Goal: Information Seeking & Learning: Learn about a topic

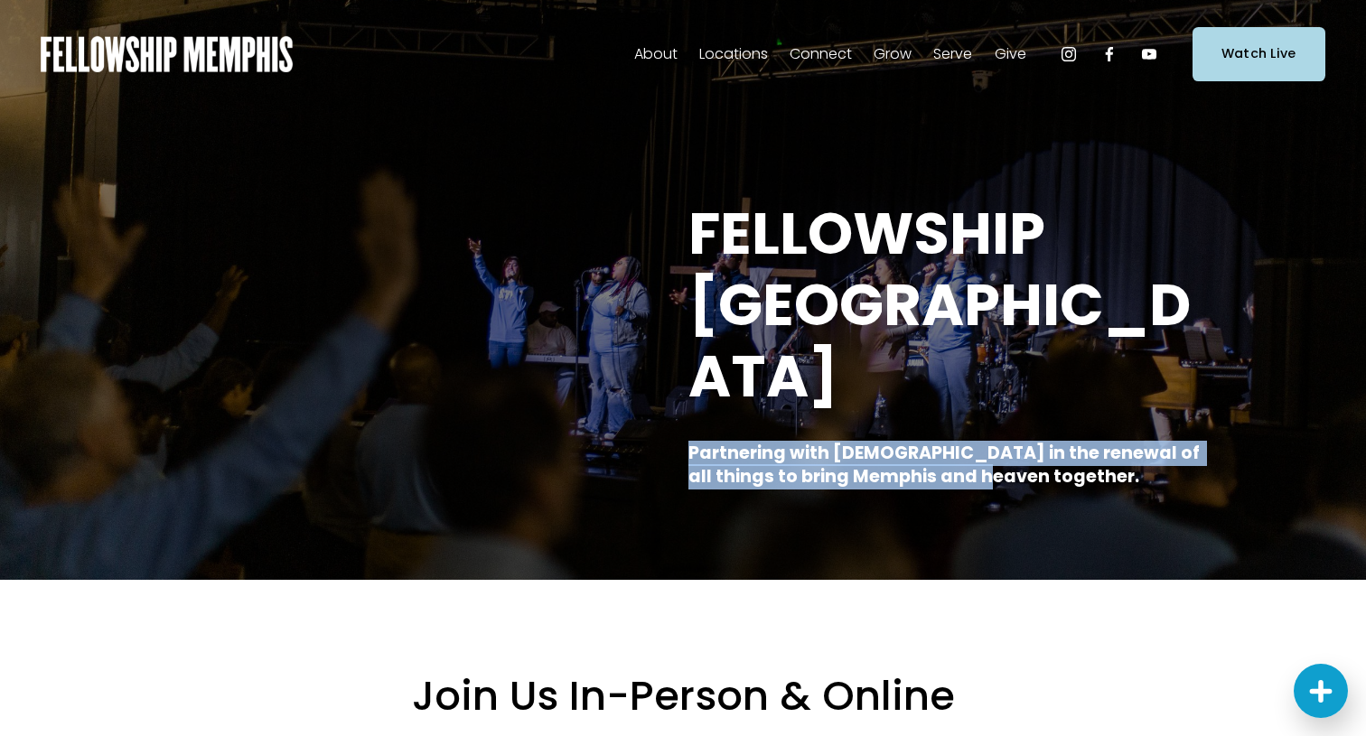
drag, startPoint x: 688, startPoint y: 383, endPoint x: 997, endPoint y: 402, distance: 308.7
click at [997, 442] on h4 "Partnering with [DEMOGRAPHIC_DATA] in the renewal of all things to bring Memphi…" at bounding box center [956, 466] width 537 height 48
copy strong "Partnering with [DEMOGRAPHIC_DATA] in the renewal of all things to bring Memphi…"
click at [647, 50] on span "About" at bounding box center [655, 55] width 43 height 26
click at [0, 0] on span "Our Beliefs" at bounding box center [0, 0] width 0 height 0
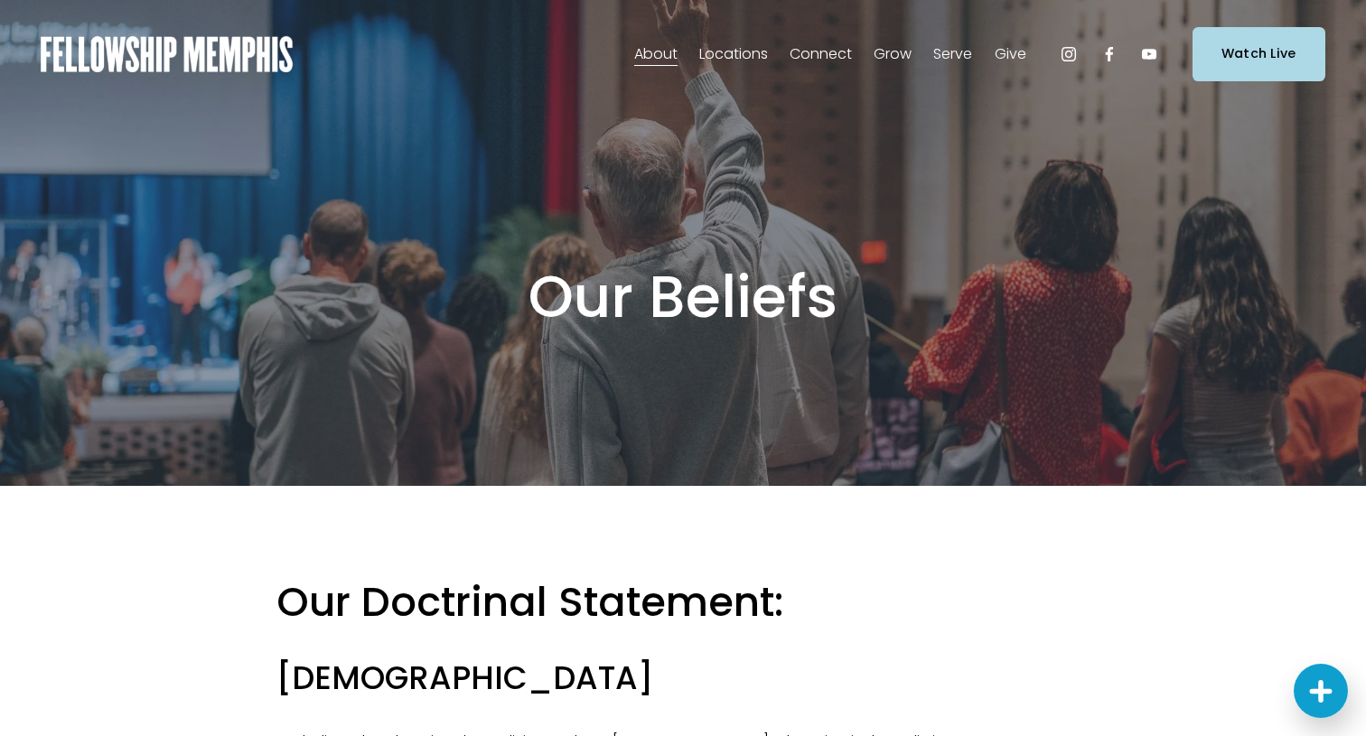
click at [0, 0] on span "Our Values" at bounding box center [0, 0] width 0 height 0
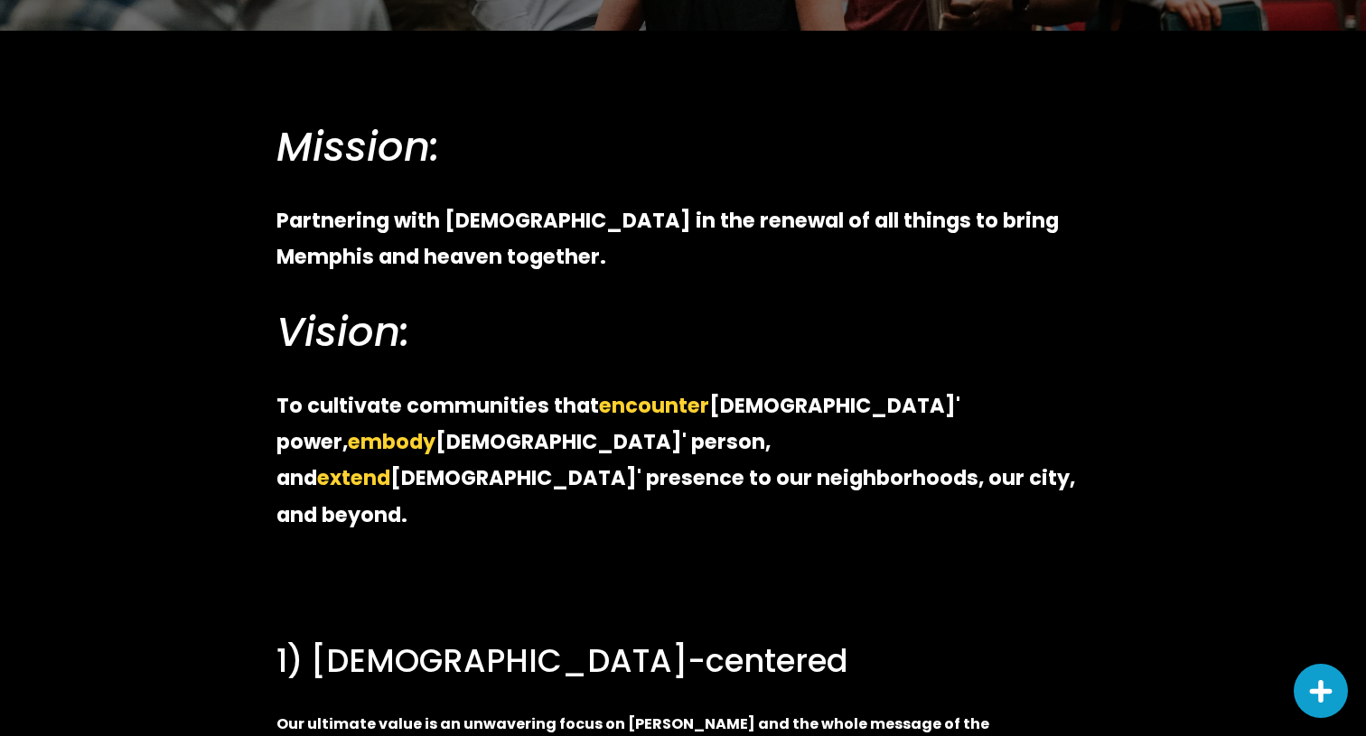
scroll to position [456, 0]
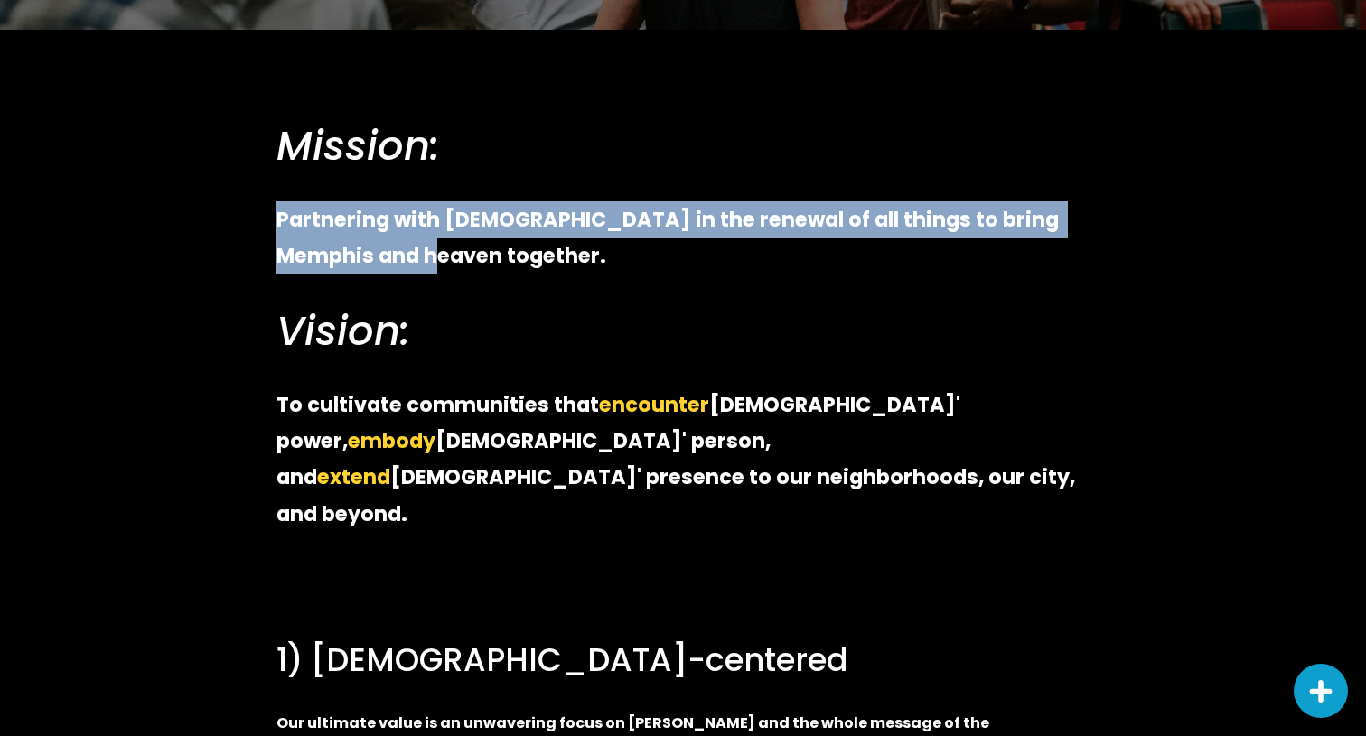
drag, startPoint x: 279, startPoint y: 217, endPoint x: 376, endPoint y: 260, distance: 106.0
click at [376, 260] on p "Partnering with God in the renewal of all things to bring Memphis and heaven to…" at bounding box center [682, 237] width 813 height 73
copy strong "Partnering with God in the renewal of all things to bring Memphis and heaven to…"
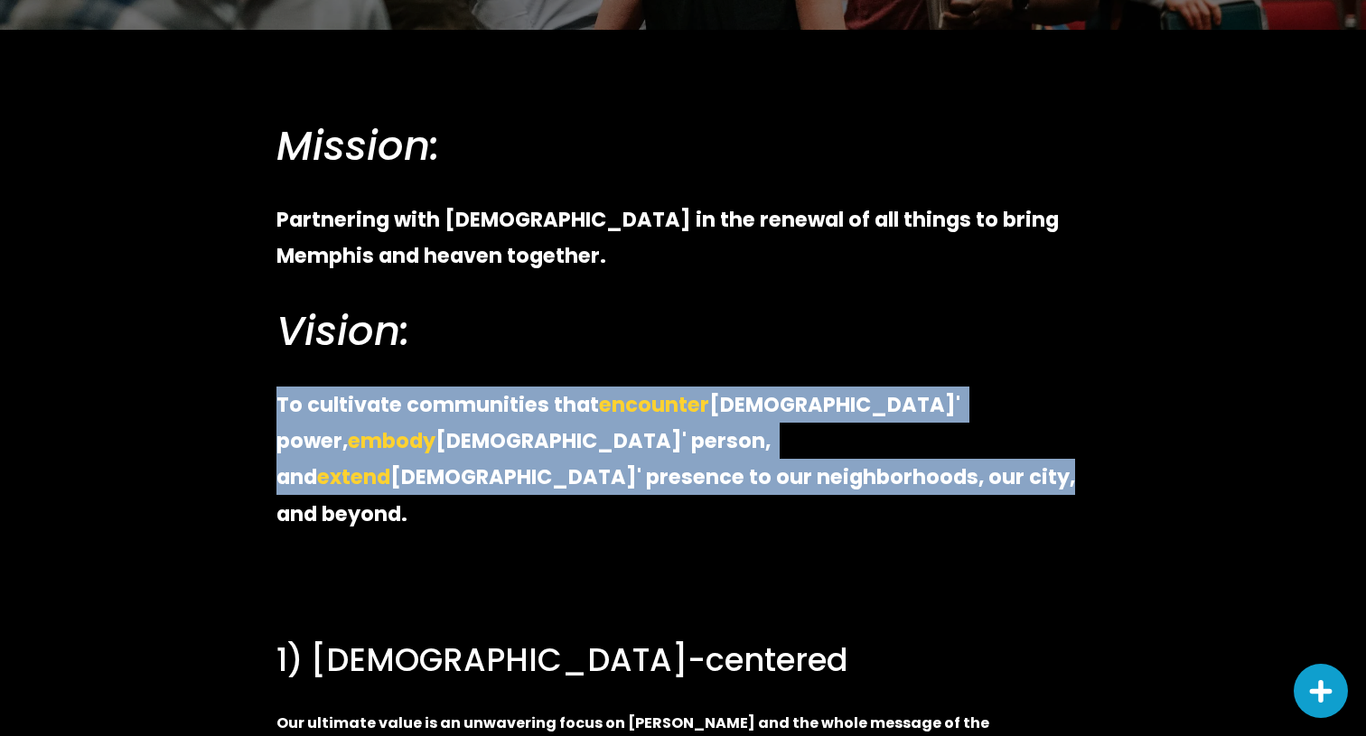
drag, startPoint x: 278, startPoint y: 400, endPoint x: 389, endPoint y: 485, distance: 139.9
click at [389, 485] on p "To cultivate communities that encounter Jesus' power, embody Jesus' person, and…" at bounding box center [682, 459] width 813 height 145
copy p "To cultivate communities that encounter Jesus' power, embody Jesus' person, and…"
